Goal: Information Seeking & Learning: Understand process/instructions

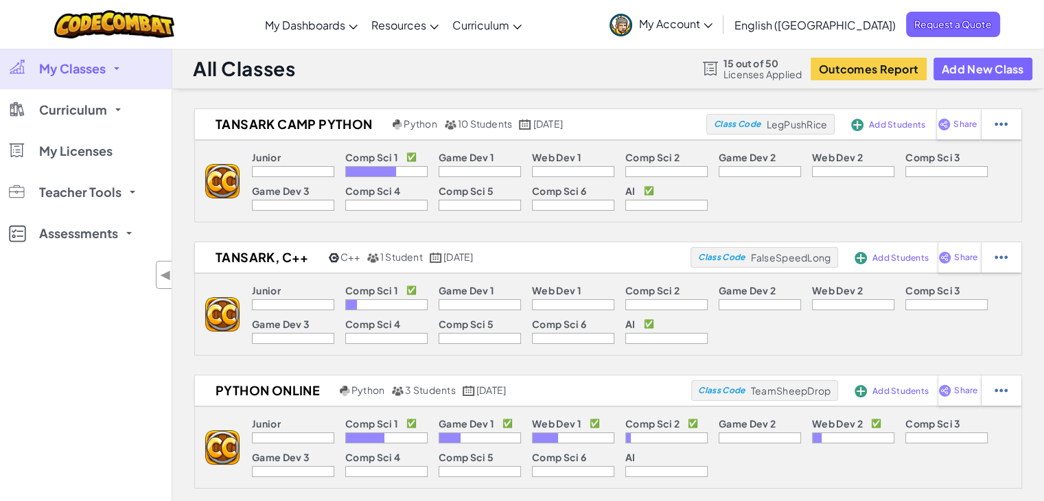
scroll to position [438, 0]
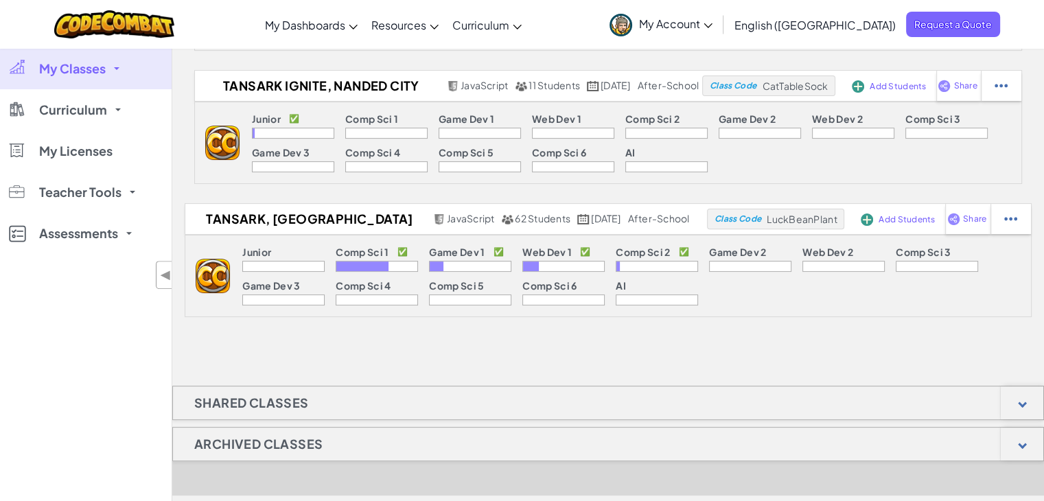
click at [234, 383] on div "Tansark Camp Python Python 10 Students April 21st, 2025 Class Code LegPushRice …" at bounding box center [608, 170] width 872 height 1000
click at [233, 396] on h1 "Shared Classes" at bounding box center [251, 403] width 157 height 34
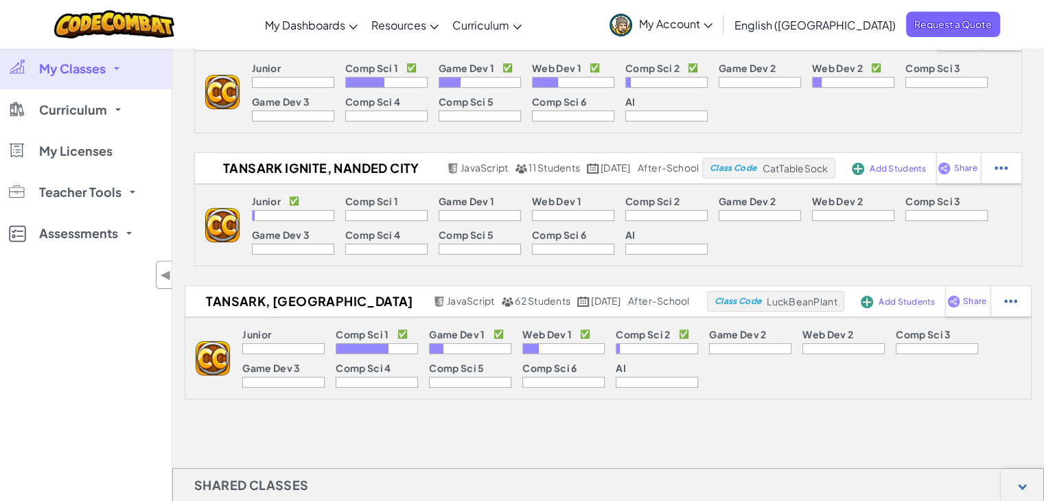
scroll to position [384, 0]
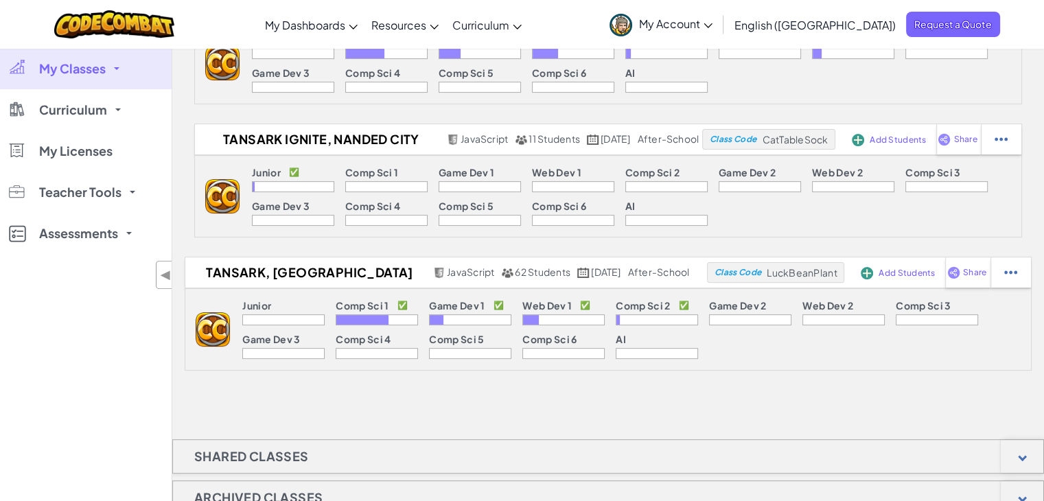
click at [653, 308] on p "Comp Sci 2" at bounding box center [643, 305] width 54 height 11
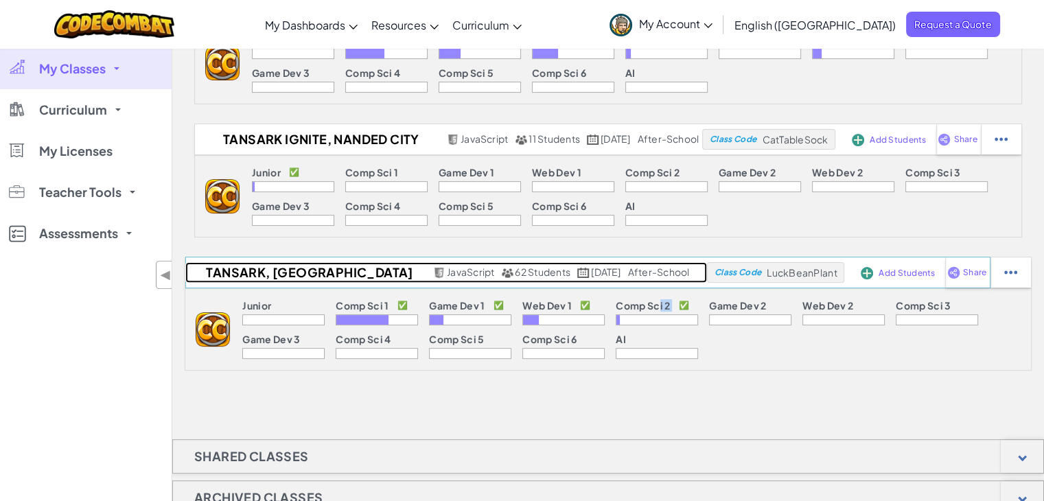
click at [285, 272] on h2 "Tansark, [GEOGRAPHIC_DATA]" at bounding box center [307, 272] width 244 height 21
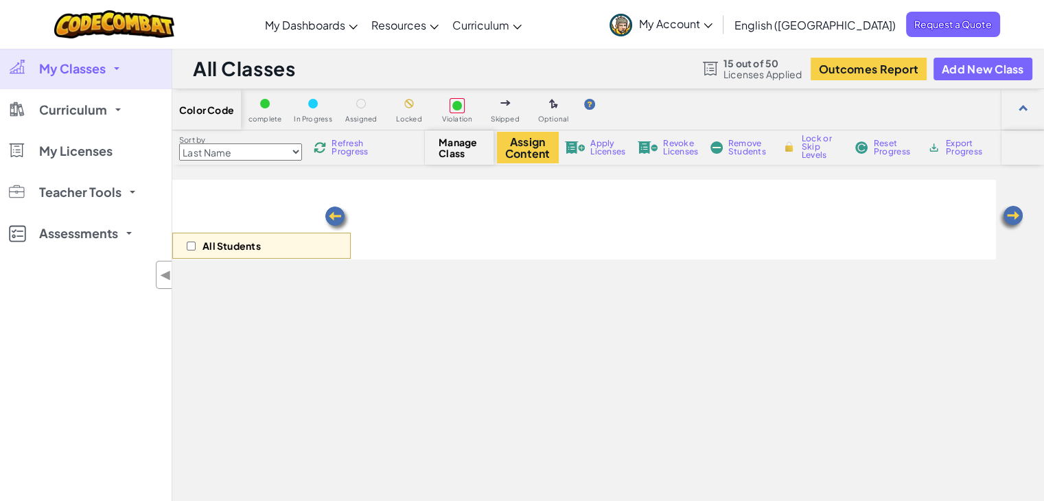
select select "5632661322961295f9428638"
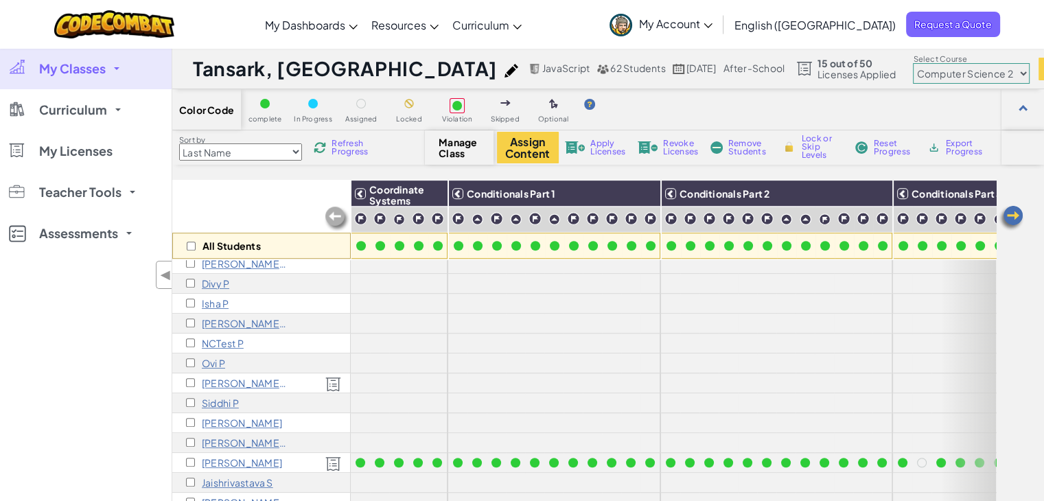
click at [226, 457] on p "aliyasultan S" at bounding box center [242, 462] width 80 height 11
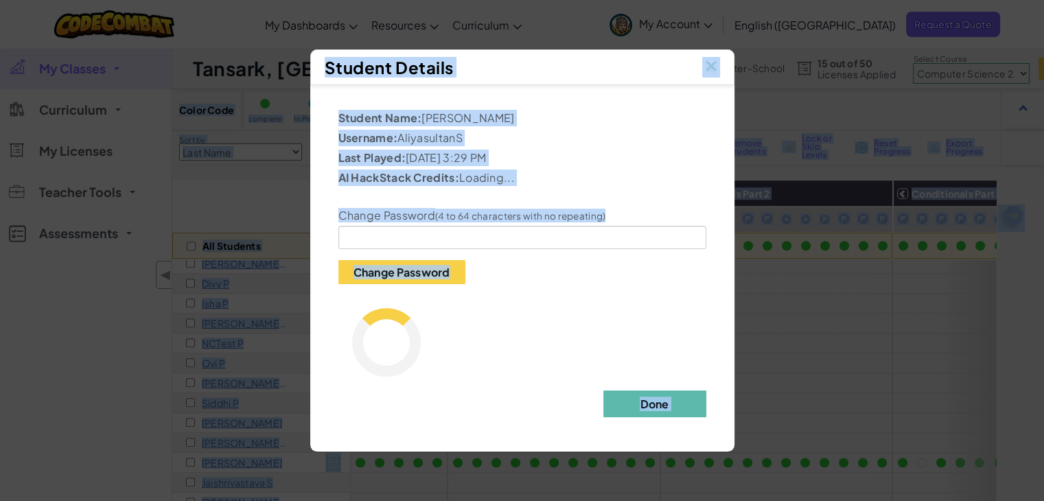
click at [226, 454] on div "Student Details Student Name: aliyasultan S Username: AliyasultanS Last Played:…" at bounding box center [522, 250] width 1044 height 501
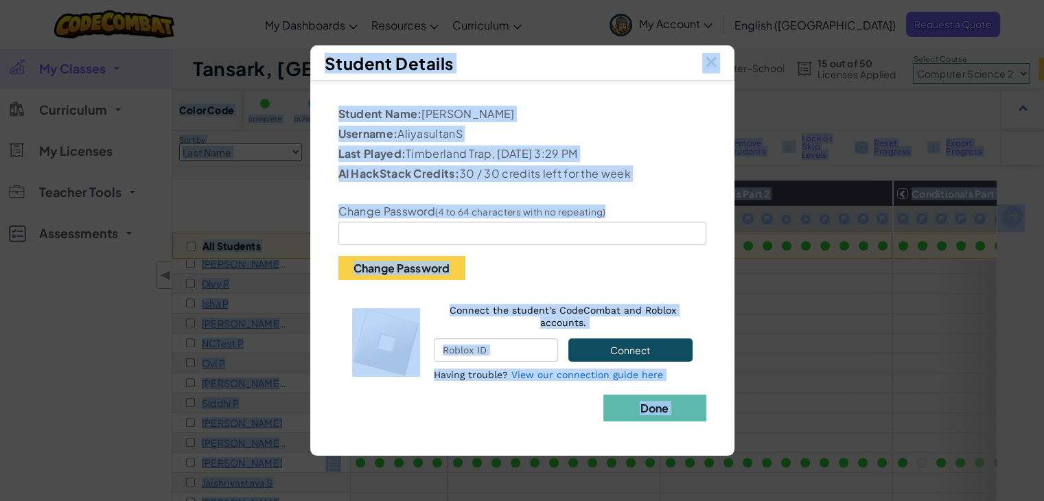
click at [711, 56] on img at bounding box center [711, 63] width 18 height 21
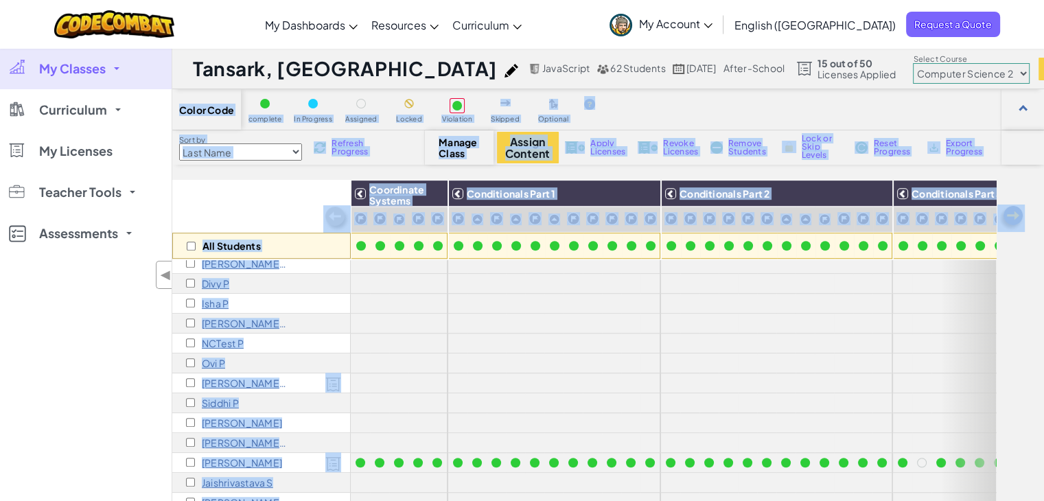
click at [337, 457] on img at bounding box center [333, 464] width 16 height 15
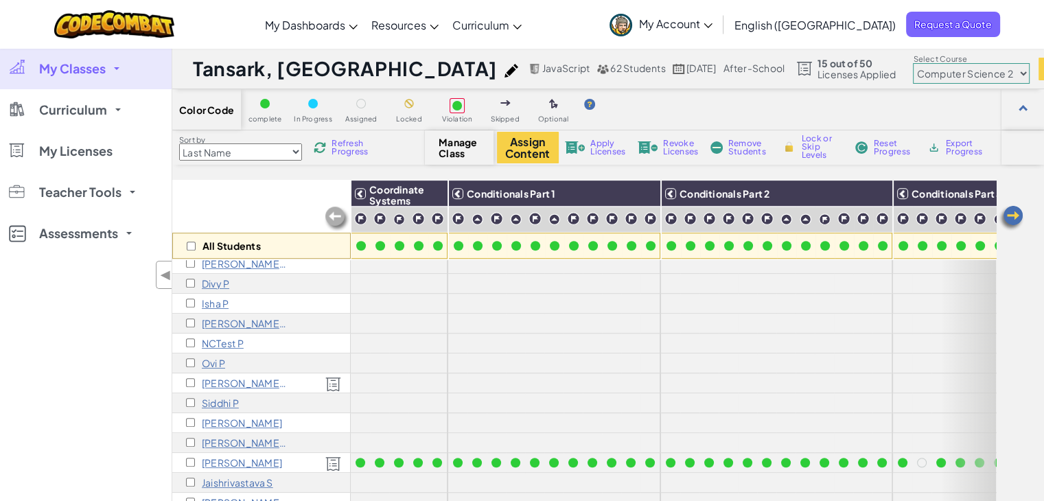
click at [542, 69] on span "JavaScript" at bounding box center [565, 68] width 47 height 12
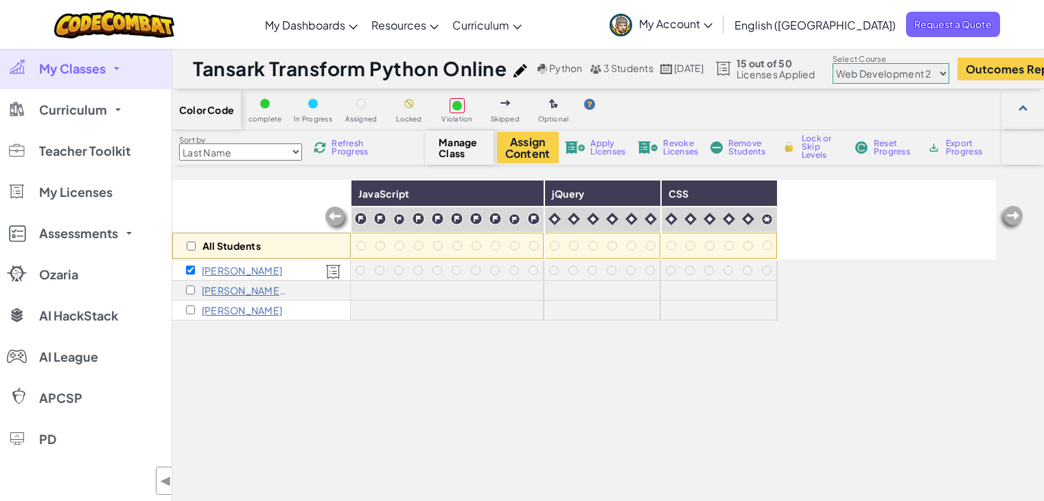
select select "5789587aad86a6efb5737020"
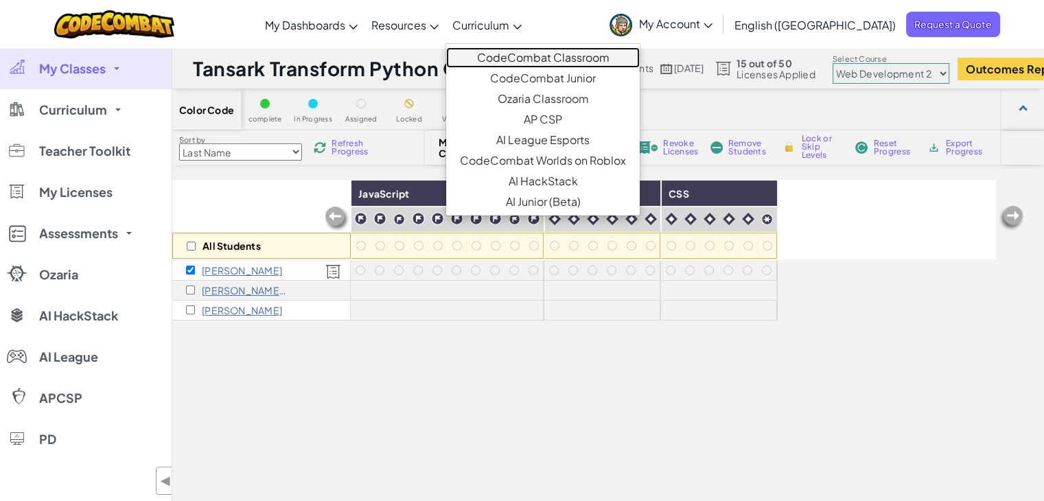
click at [552, 62] on link "CodeCombat Classroom" at bounding box center [543, 57] width 194 height 21
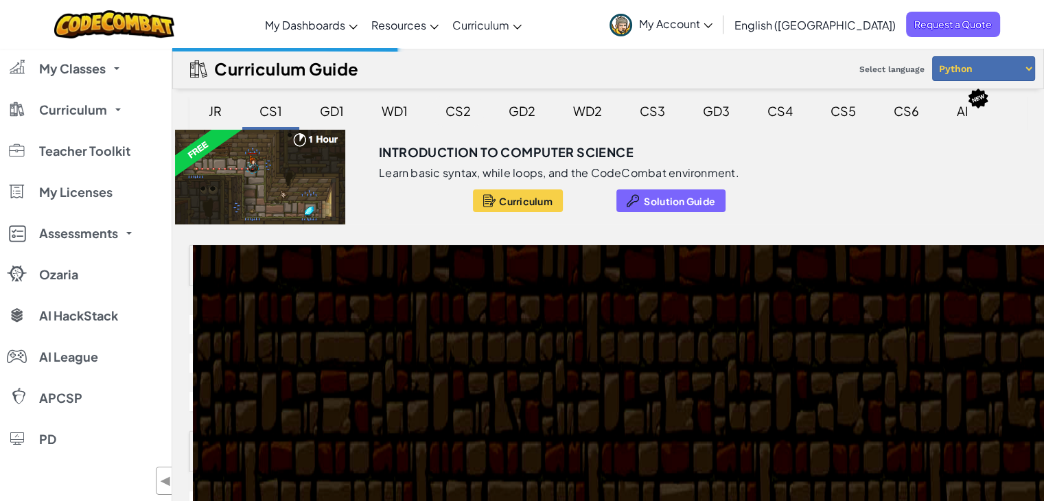
click at [464, 111] on div "CS2" at bounding box center [458, 111] width 53 height 32
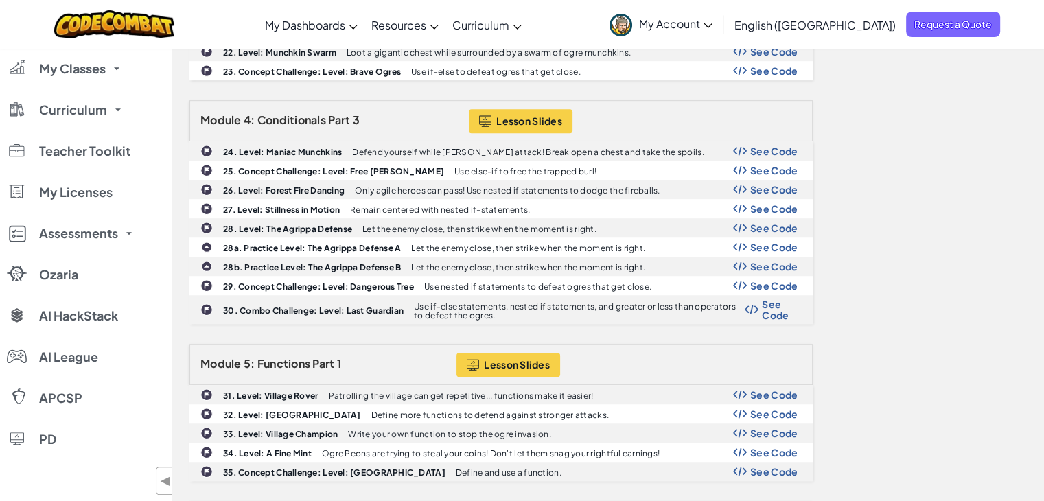
scroll to position [1315, 0]
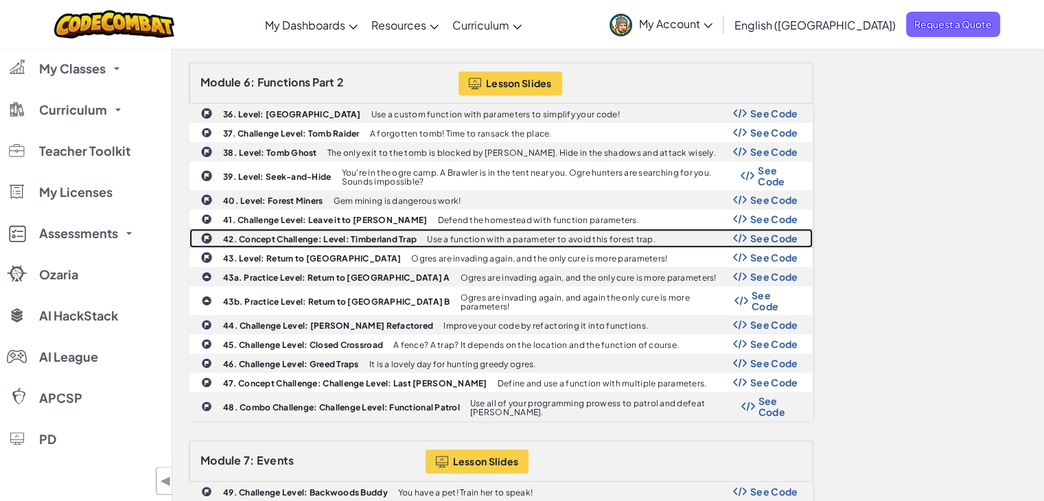
click at [761, 233] on span "See Code" at bounding box center [774, 238] width 48 height 11
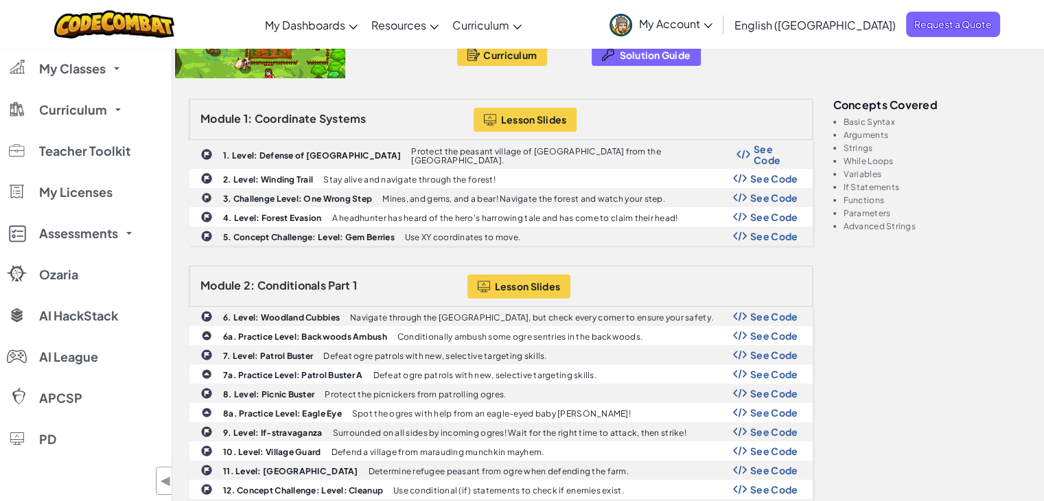
scroll to position [0, 0]
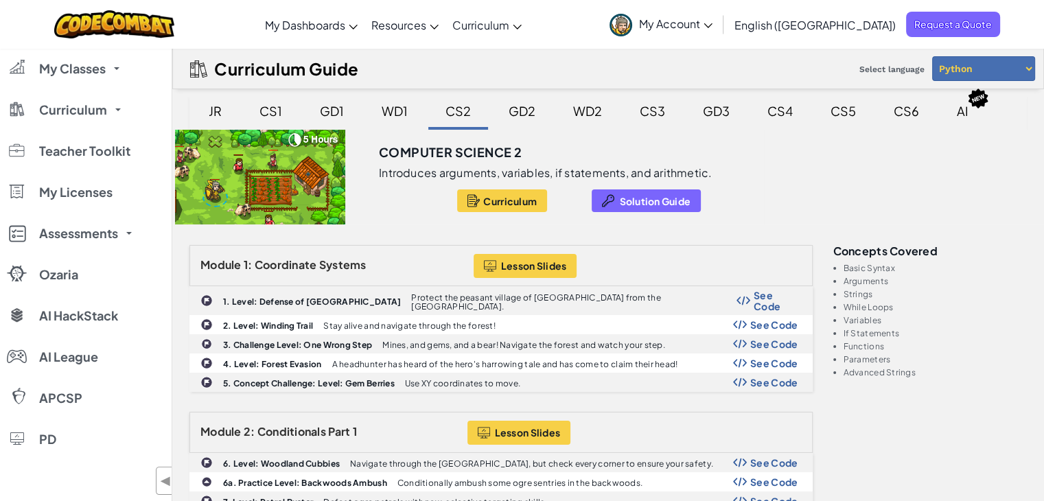
click at [972, 61] on select "Python JavaScript" at bounding box center [983, 68] width 103 height 25
select select "javascript"
click at [932, 56] on select "Python JavaScript" at bounding box center [983, 68] width 103 height 25
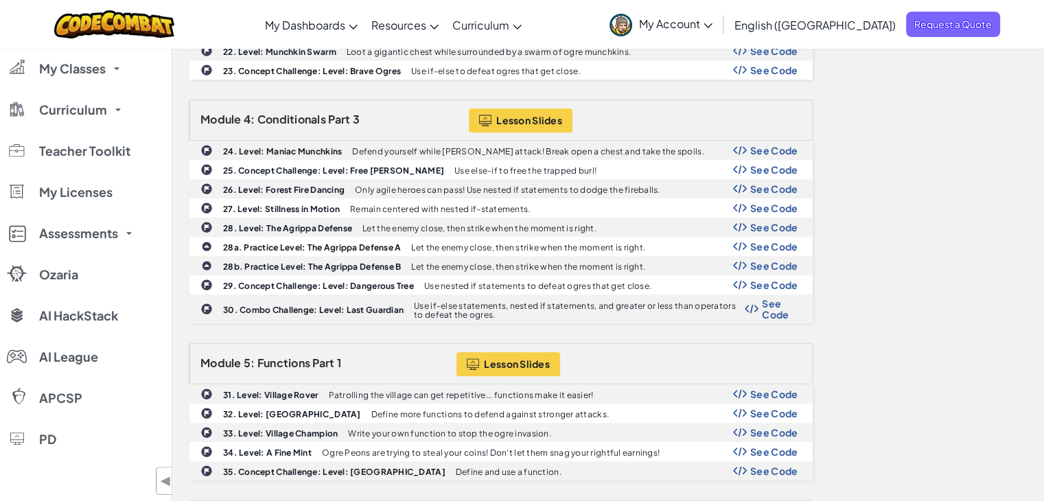
scroll to position [1315, 0]
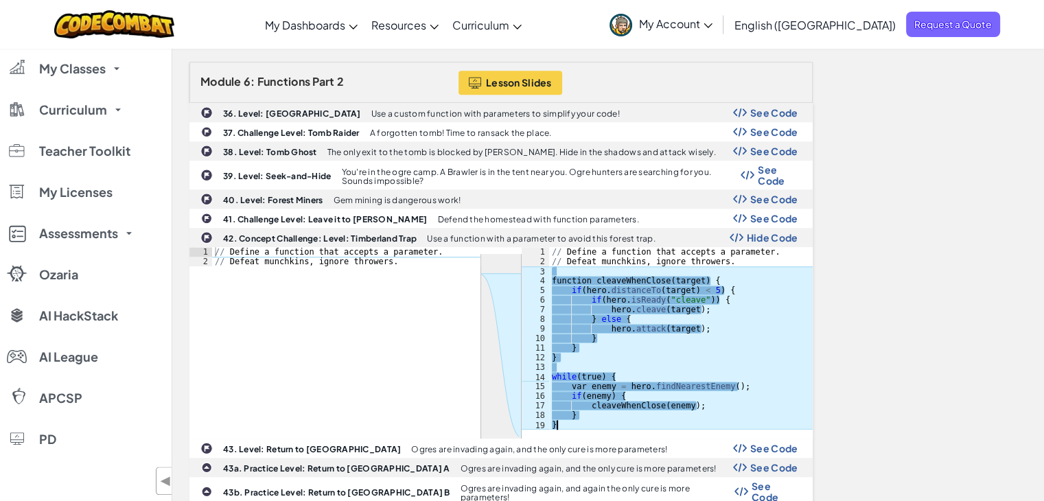
click at [588, 404] on div "// Define a function that accepts a parameter . // Defeat [PERSON_NAME] , ignor…" at bounding box center [681, 348] width 264 height 202
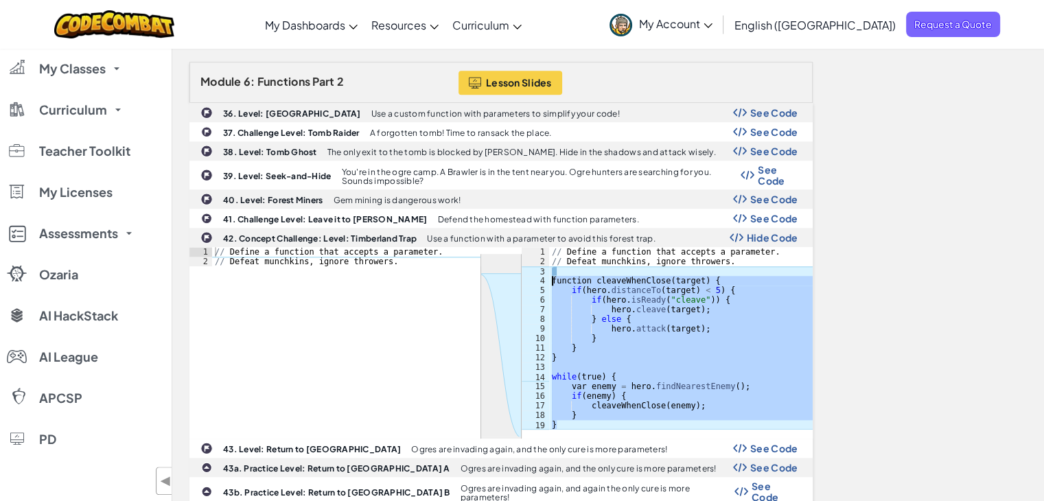
drag, startPoint x: 555, startPoint y: 398, endPoint x: 548, endPoint y: 259, distance: 139.5
click at [549, 259] on div "// Define a function that accepts a parameter . // Defeat [PERSON_NAME] , ignor…" at bounding box center [681, 348] width 264 height 202
type textarea "function cleaveWhenClose(target) { if(hero.distanceTo(target) < 5) {"
